Goal: Task Accomplishment & Management: Complete application form

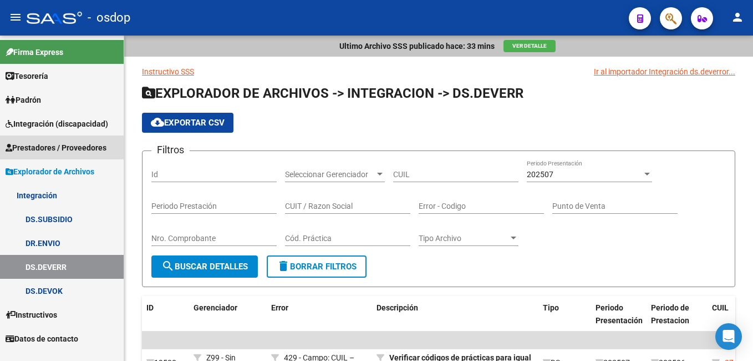
click at [67, 144] on span "Prestadores / Proveedores" at bounding box center [56, 147] width 101 height 12
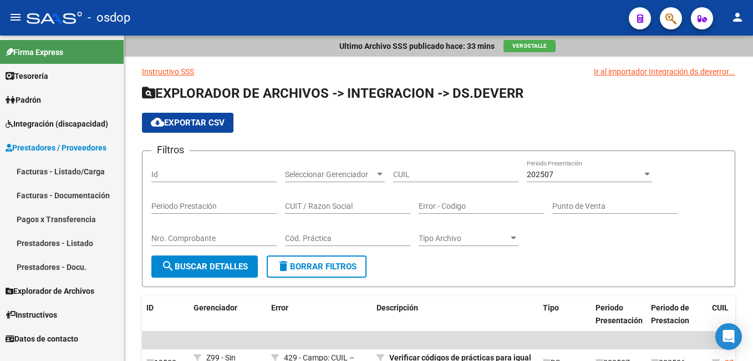
click at [74, 165] on link "Facturas - Listado/Carga" at bounding box center [62, 171] width 124 height 24
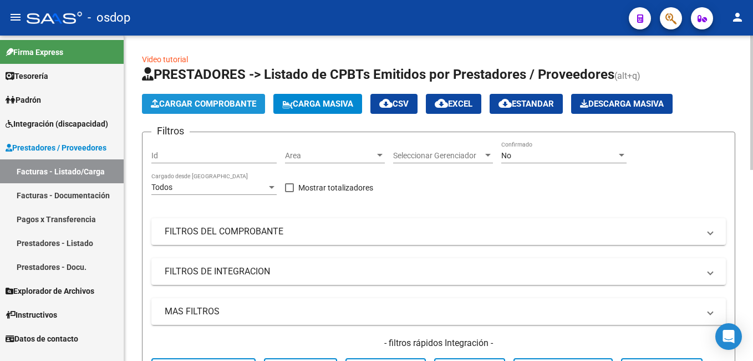
click at [235, 106] on span "Cargar Comprobante" at bounding box center [203, 104] width 105 height 10
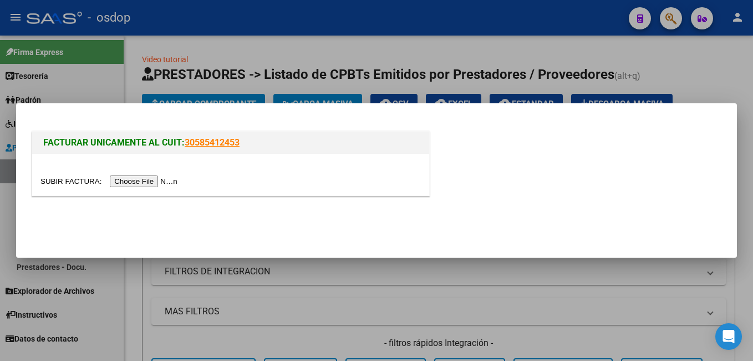
click at [147, 179] on input "file" at bounding box center [110, 181] width 140 height 12
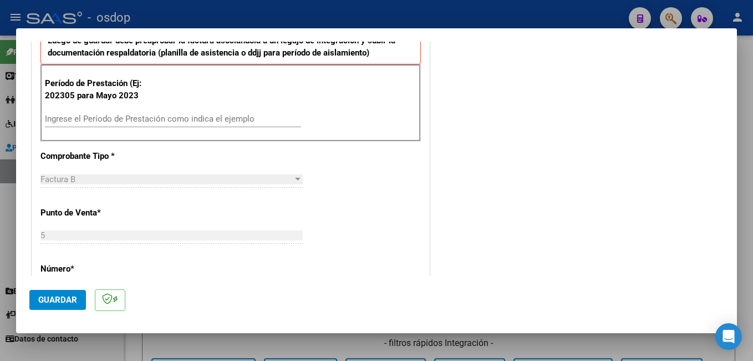
scroll to position [333, 0]
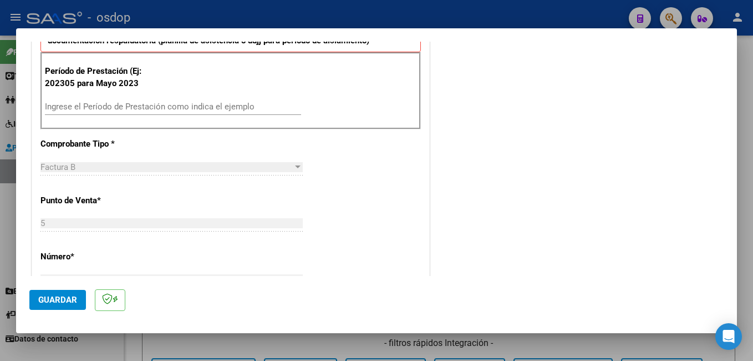
click at [169, 105] on input "Ingrese el Período de Prestación como indica el ejemplo" at bounding box center [173, 106] width 256 height 10
type input "202507"
click at [68, 295] on span "Guardar" at bounding box center [57, 300] width 39 height 10
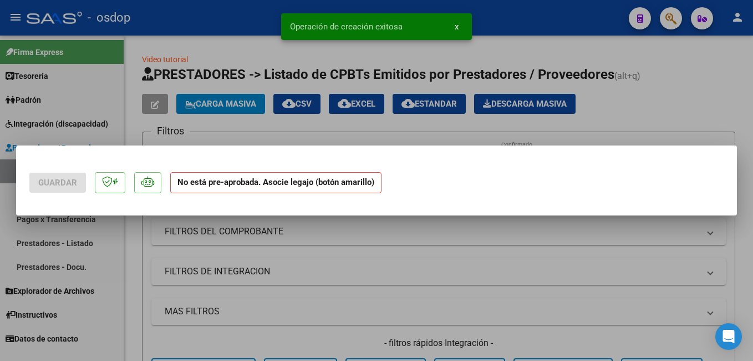
scroll to position [0, 0]
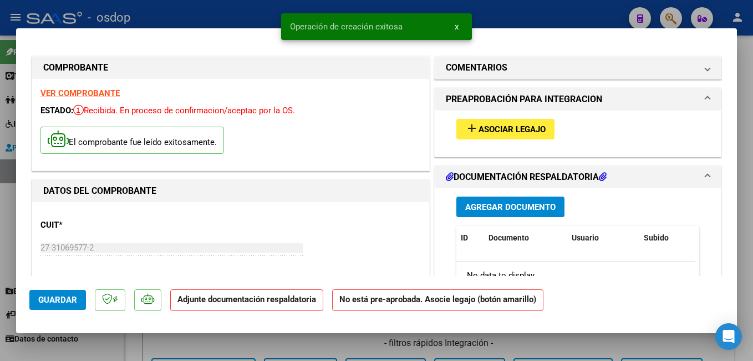
click at [472, 134] on mat-icon "add" at bounding box center [471, 127] width 13 height 13
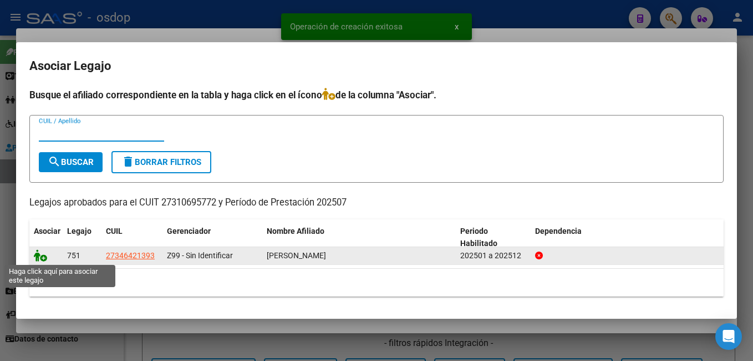
click at [43, 256] on icon at bounding box center [40, 255] width 13 height 12
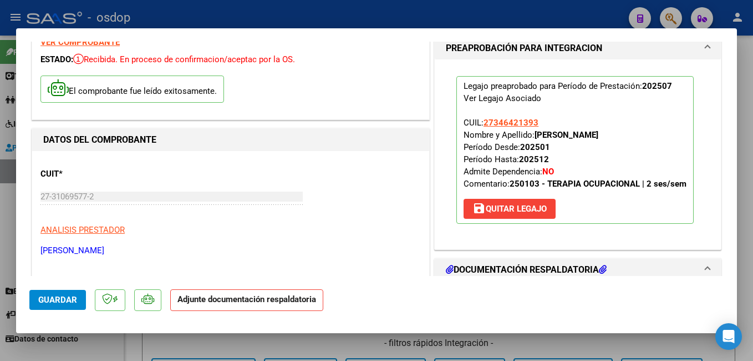
scroll to position [111, 0]
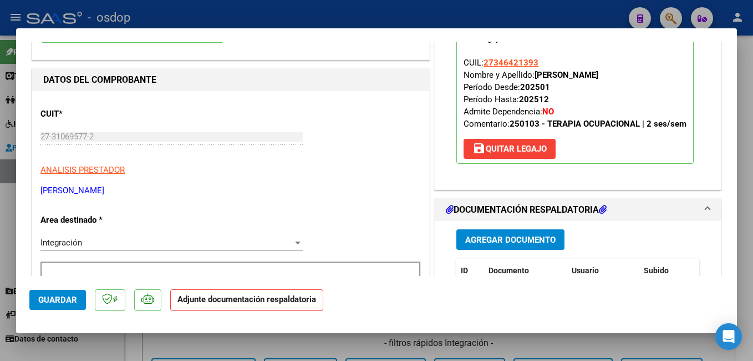
click at [475, 245] on button "Agregar Documento" at bounding box center [510, 239] width 108 height 21
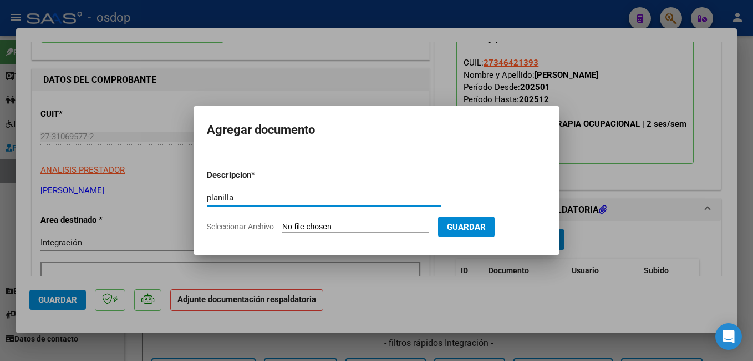
type input "planilla"
click at [410, 225] on input "Seleccionar Archivo" at bounding box center [355, 227] width 147 height 11
type input "C:\fakepath\ASISTENCIA SORROCHE [DATE].pdf"
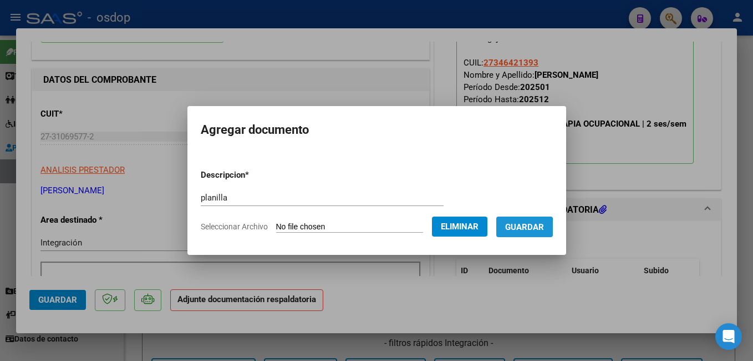
click at [531, 228] on span "Guardar" at bounding box center [524, 227] width 39 height 10
